Goal: Task Accomplishment & Management: Use online tool/utility

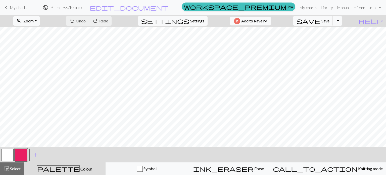
click at [18, 10] on span "My charts" at bounding box center [18, 7] width 17 height 5
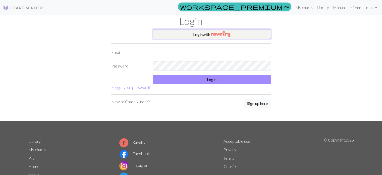
click at [218, 34] on img "button" at bounding box center [220, 34] width 19 height 6
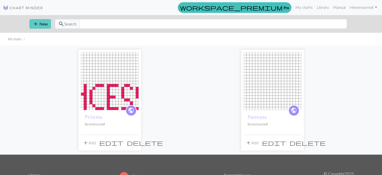
click at [41, 23] on button "add New" at bounding box center [40, 24] width 22 height 10
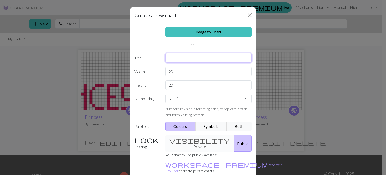
click at [188, 59] on input "text" at bounding box center [208, 58] width 86 height 10
type input "pwincess 2"
click at [184, 72] on input "20" at bounding box center [208, 72] width 86 height 10
type input "2"
type input "100"
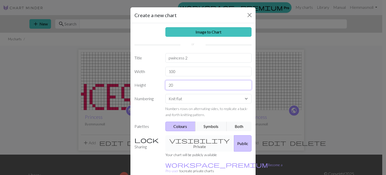
click at [177, 86] on input "20" at bounding box center [208, 85] width 86 height 10
type input "2"
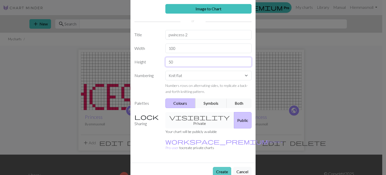
type input "50"
click at [218, 167] on button "Create" at bounding box center [222, 172] width 18 height 10
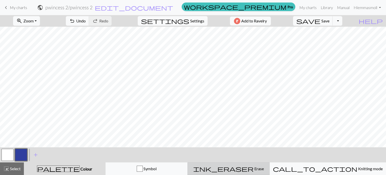
click at [245, 165] on span "ink_eraser" at bounding box center [223, 168] width 60 height 7
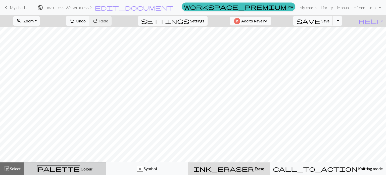
click at [80, 171] on span "Colour" at bounding box center [86, 168] width 13 height 5
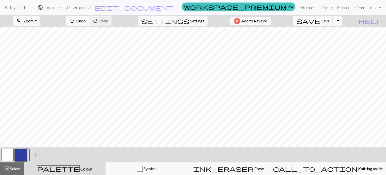
click at [86, 19] on span "Undo" at bounding box center [81, 20] width 10 height 5
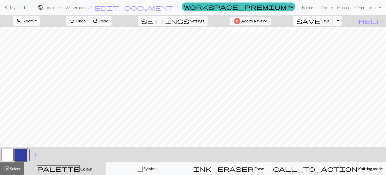
click at [86, 19] on span "Undo" at bounding box center [81, 20] width 10 height 5
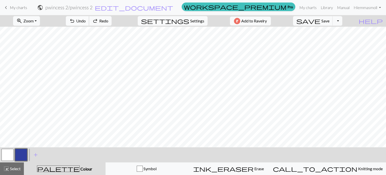
click at [86, 19] on span "Undo" at bounding box center [81, 20] width 10 height 5
click at [108, 19] on span "Redo" at bounding box center [103, 20] width 9 height 5
click at [75, 21] on span "undo" at bounding box center [72, 20] width 6 height 7
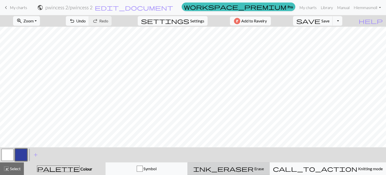
click at [234, 168] on div "ink_eraser Erase Erase" at bounding box center [229, 168] width 76 height 6
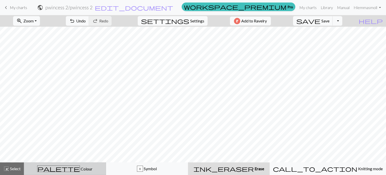
click at [80, 170] on span "Colour" at bounding box center [86, 168] width 13 height 5
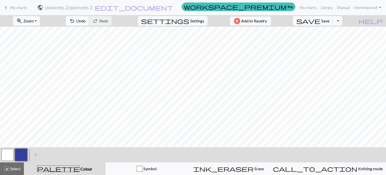
click at [75, 19] on span "undo" at bounding box center [72, 20] width 6 height 7
click at [86, 20] on span "Undo" at bounding box center [81, 20] width 10 height 5
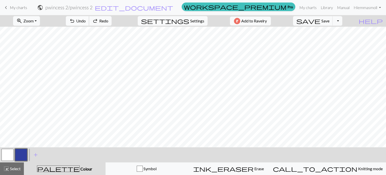
click at [86, 20] on span "Undo" at bounding box center [81, 20] width 10 height 5
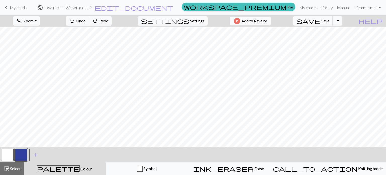
click at [86, 20] on span "Undo" at bounding box center [81, 20] width 10 height 5
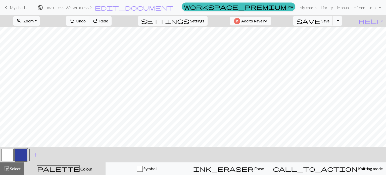
click at [86, 20] on span "Undo" at bounding box center [81, 20] width 10 height 5
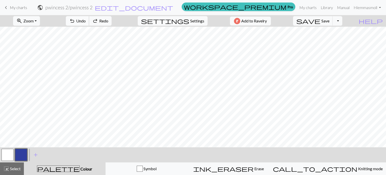
click at [86, 20] on span "Undo" at bounding box center [81, 20] width 10 height 5
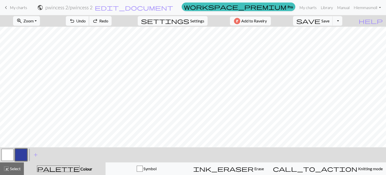
click at [86, 20] on span "Undo" at bounding box center [81, 20] width 10 height 5
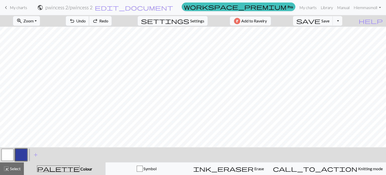
click at [86, 20] on span "Undo" at bounding box center [81, 20] width 10 height 5
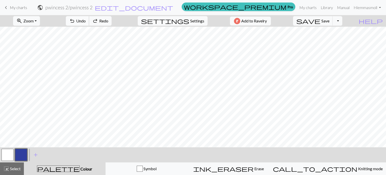
click at [86, 20] on span "Undo" at bounding box center [81, 20] width 10 height 5
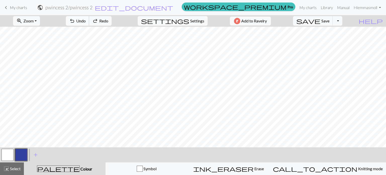
click at [86, 20] on span "Undo" at bounding box center [81, 20] width 10 height 5
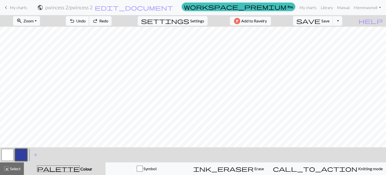
click at [86, 20] on span "Undo" at bounding box center [81, 20] width 10 height 5
click at [101, 20] on div "undo Undo Undo redo Redo Redo" at bounding box center [88, 21] width 53 height 12
